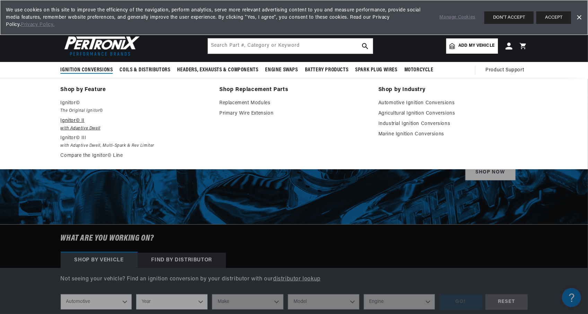
scroll to position [0, 259]
click at [83, 122] on p "Ignitor© II" at bounding box center [135, 121] width 149 height 8
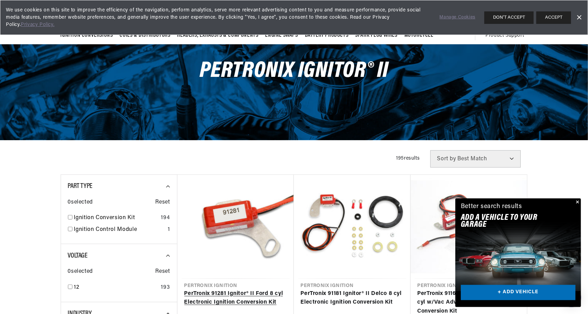
click at [263, 290] on link "PerTronix 91281 Ignitor® II Ford 8 cyl Electronic Ignition Conversion Kit" at bounding box center [235, 299] width 103 height 18
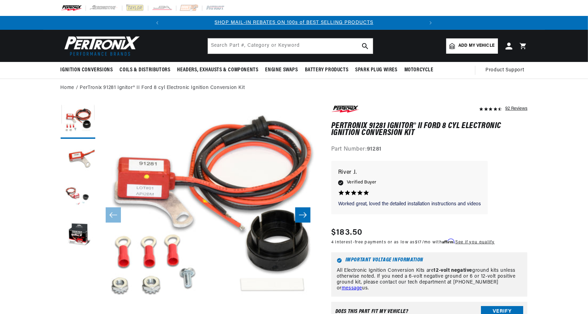
click at [307, 212] on button "Slide right" at bounding box center [302, 215] width 15 height 15
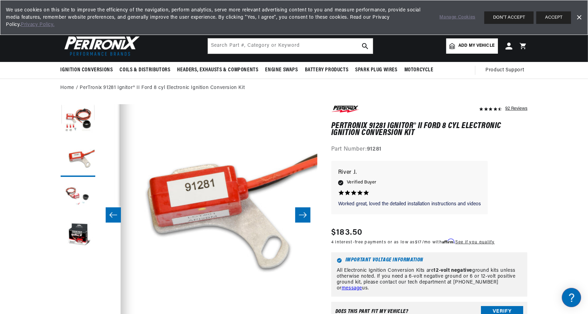
scroll to position [0, 259]
click at [307, 212] on button "Slide right" at bounding box center [302, 215] width 15 height 15
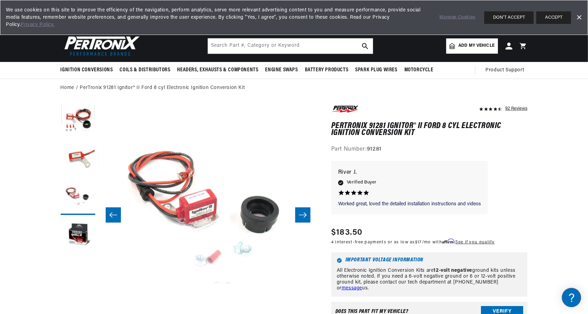
scroll to position [0, 0]
click at [307, 212] on button "Slide right" at bounding box center [302, 215] width 15 height 15
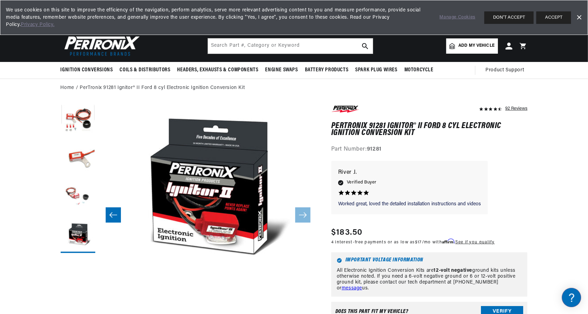
click at [113, 214] on icon "Slide left" at bounding box center [113, 215] width 8 height 7
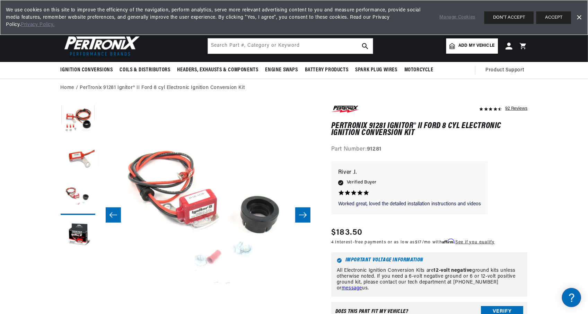
scroll to position [0, 259]
click at [113, 214] on icon "Slide left" at bounding box center [113, 215] width 8 height 7
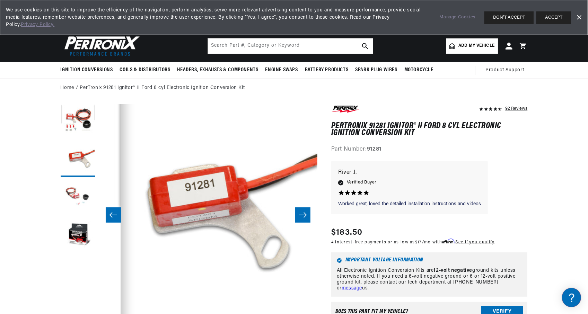
scroll to position [0, 0]
click at [113, 214] on icon "Slide left" at bounding box center [113, 215] width 8 height 7
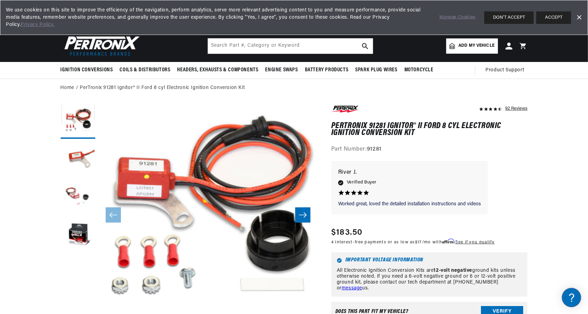
scroll to position [0, 259]
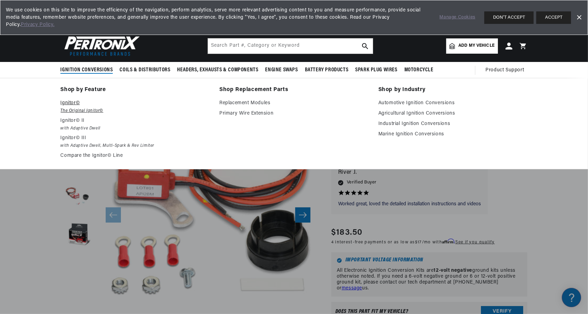
click at [78, 107] on em "The Original Ignitor©" at bounding box center [135, 110] width 149 height 7
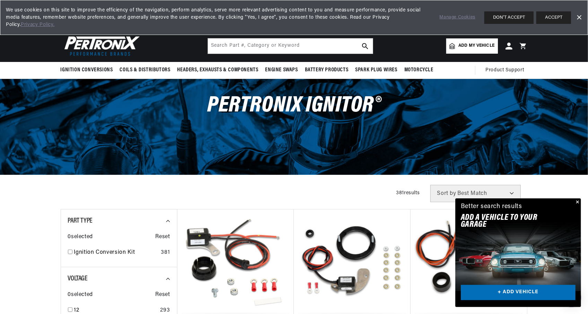
click at [577, 201] on div "Close dialog FIND THE RIGHT PARTS Take our quick quiz using the button below, a…" at bounding box center [294, 157] width 588 height 314
click at [577, 202] on button "Close" at bounding box center [577, 203] width 8 height 8
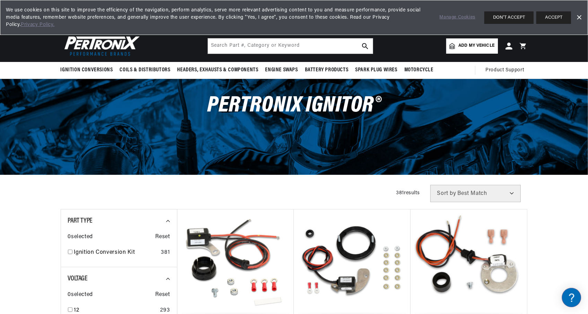
scroll to position [0, 259]
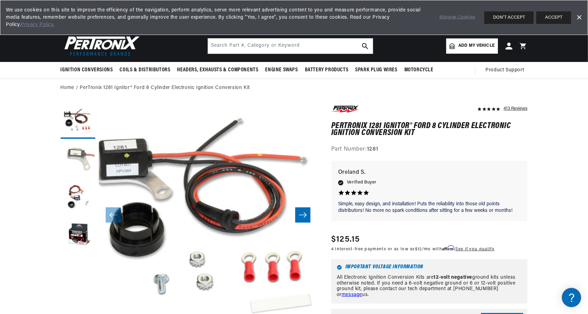
scroll to position [0, 259]
click at [86, 158] on button "Load image 2 in gallery view" at bounding box center [78, 159] width 35 height 35
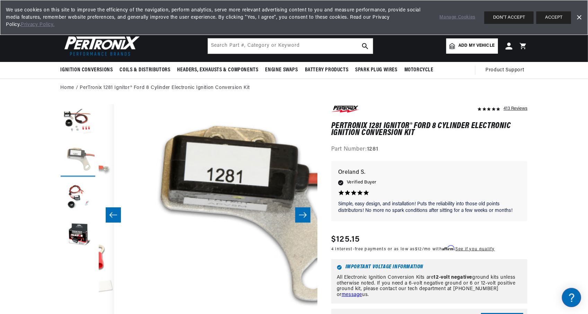
scroll to position [0, 219]
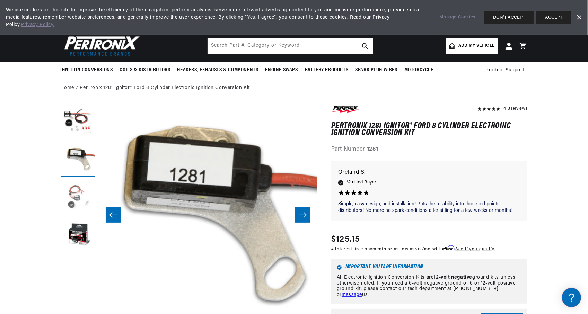
click at [71, 192] on button "Load image 3 in gallery view" at bounding box center [78, 198] width 35 height 35
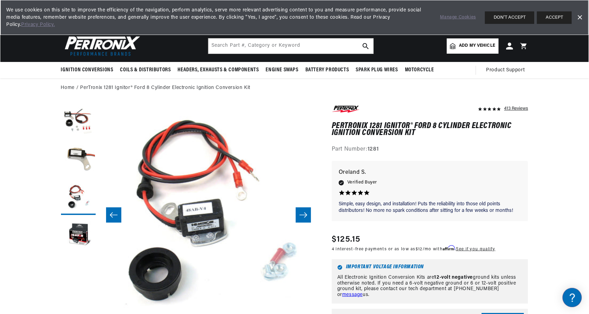
scroll to position [0, 0]
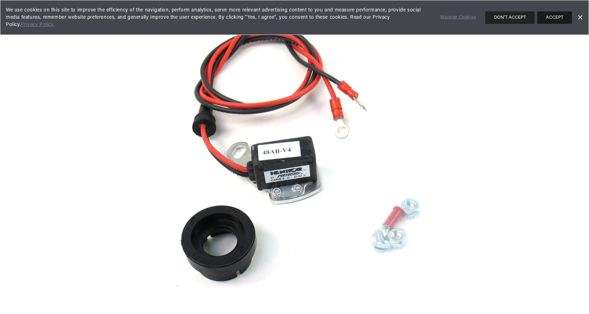
click at [563, 19] on button "ACCEPT" at bounding box center [554, 17] width 35 height 12
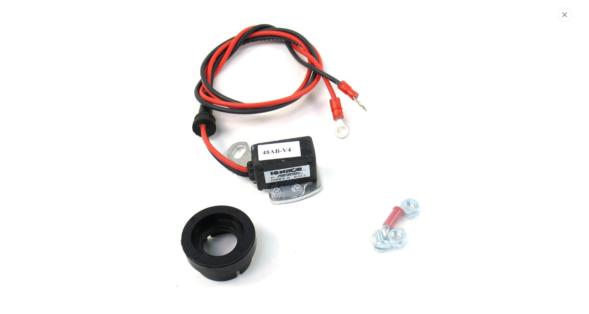
click at [567, 14] on icon "Close" at bounding box center [564, 14] width 5 height 5
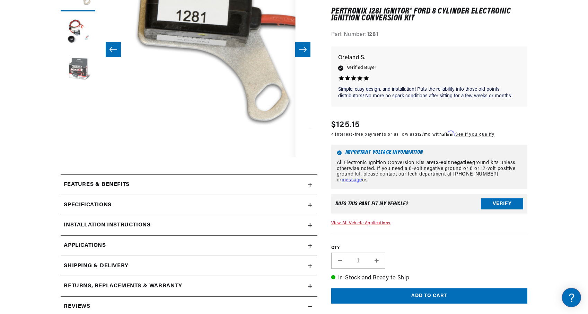
scroll to position [0, 251]
click at [82, 68] on button "Load image 4 in gallery view" at bounding box center [78, 70] width 35 height 35
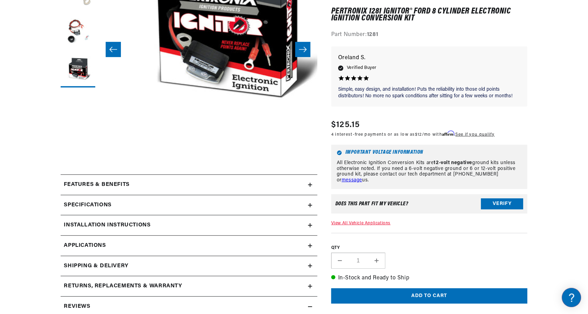
scroll to position [27, 0]
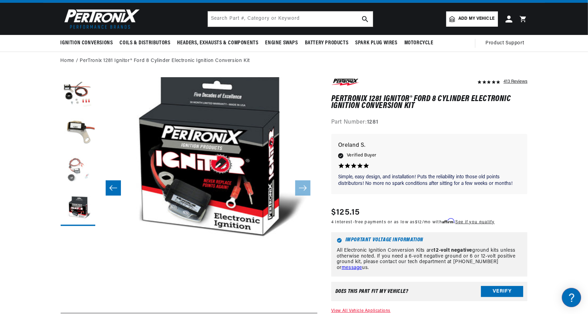
click at [76, 158] on button "Load image 3 in gallery view" at bounding box center [78, 171] width 35 height 35
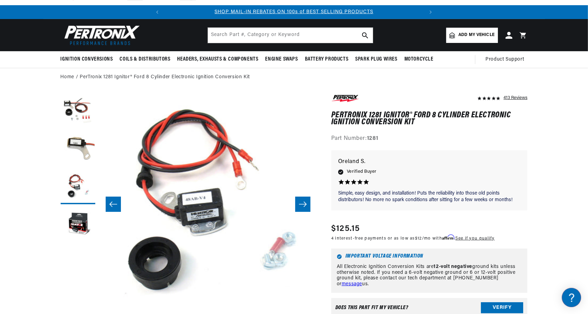
scroll to position [0, 0]
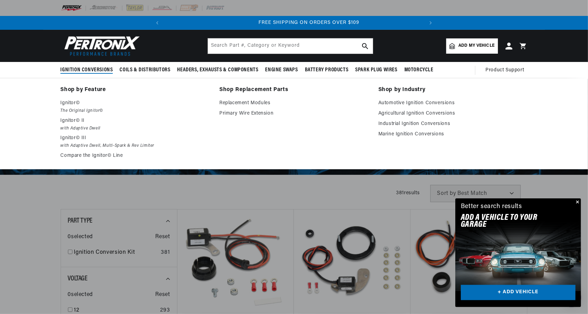
scroll to position [0, 259]
click at [94, 146] on em "with Adaptive Dwell, Multi-Spark & Rev Limiter" at bounding box center [135, 145] width 149 height 7
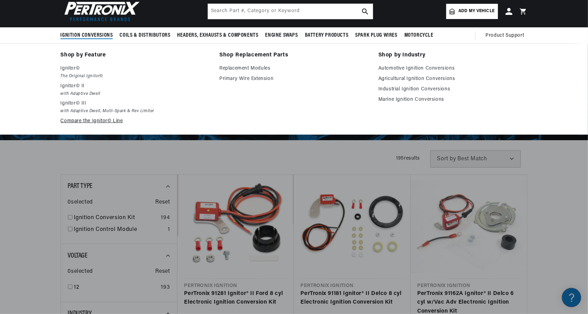
click at [86, 121] on link "Compare the Ignitor© Line" at bounding box center [135, 121] width 149 height 8
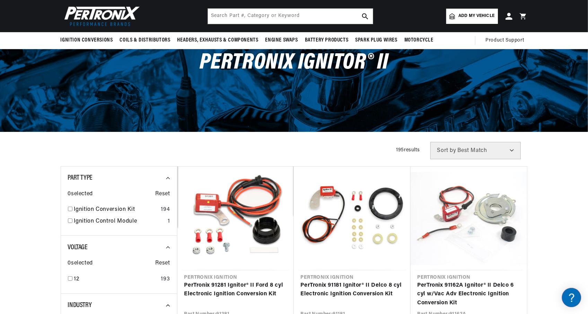
scroll to position [35, 0]
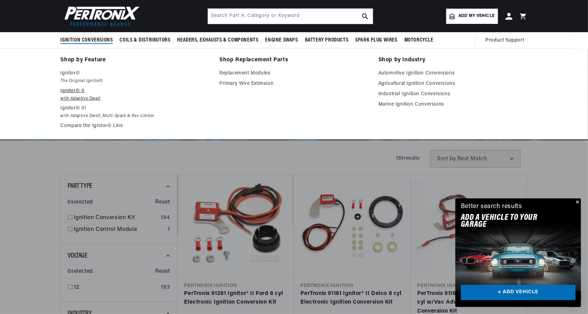
click at [69, 88] on p "Ignitor© II" at bounding box center [135, 91] width 149 height 8
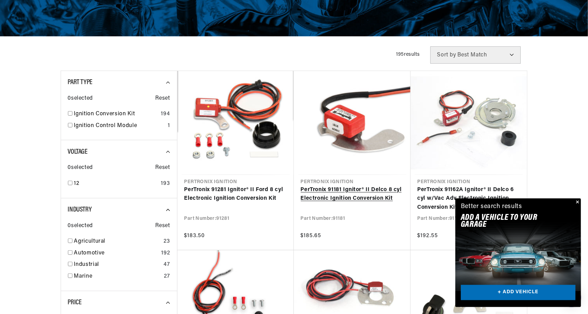
scroll to position [0, 259]
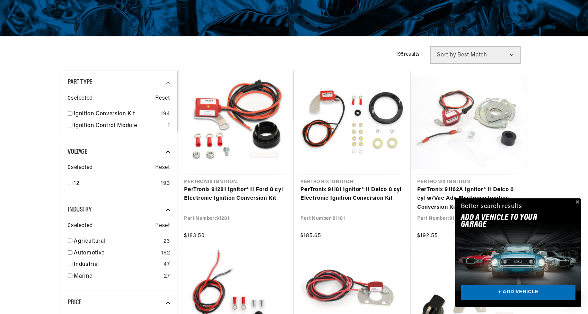
click at [579, 202] on button "Close" at bounding box center [577, 203] width 8 height 8
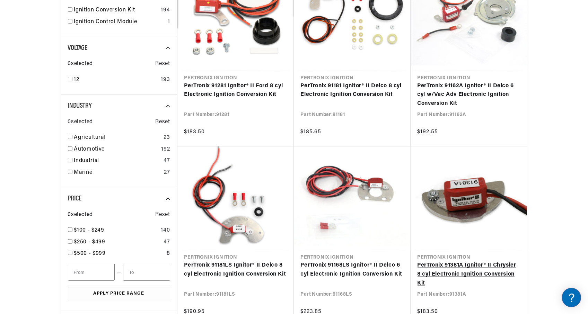
scroll to position [0, 0]
